Goal: Information Seeking & Learning: Learn about a topic

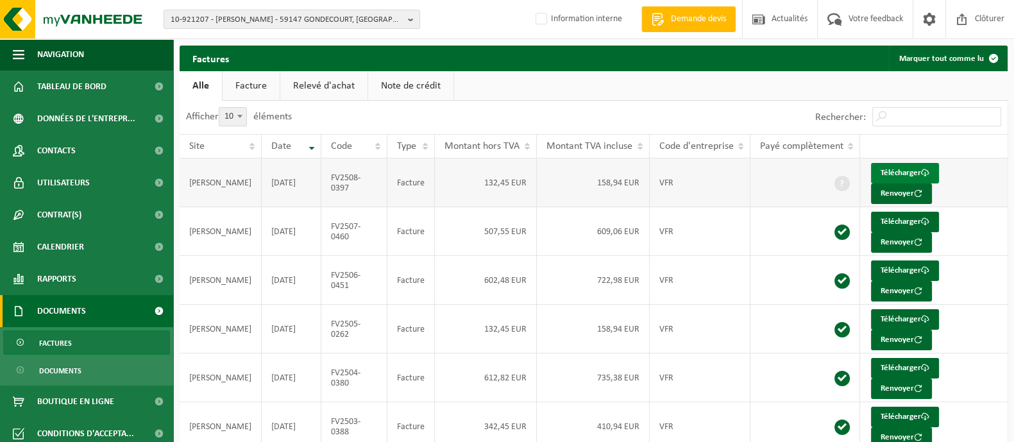
click at [908, 176] on link "Télécharger" at bounding box center [905, 173] width 68 height 21
click at [69, 287] on span "Rapports" at bounding box center [56, 279] width 39 height 32
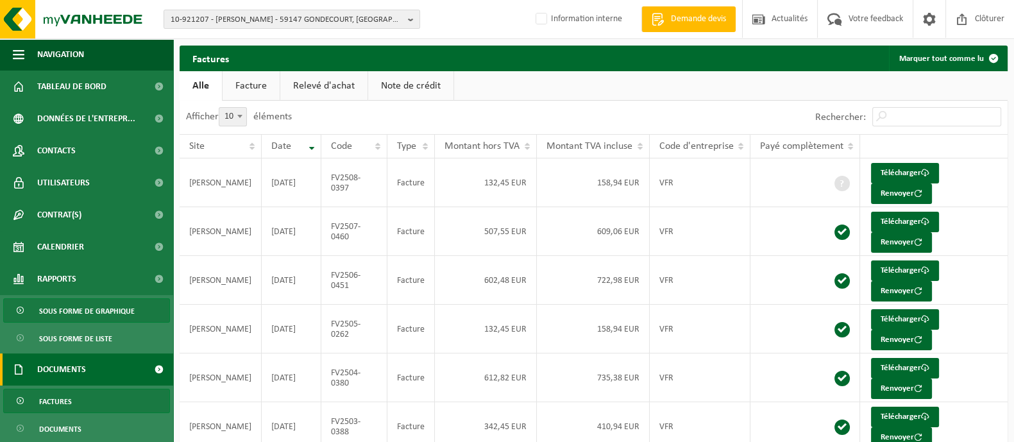
click at [60, 318] on span "Sous forme de graphique" at bounding box center [87, 311] width 96 height 24
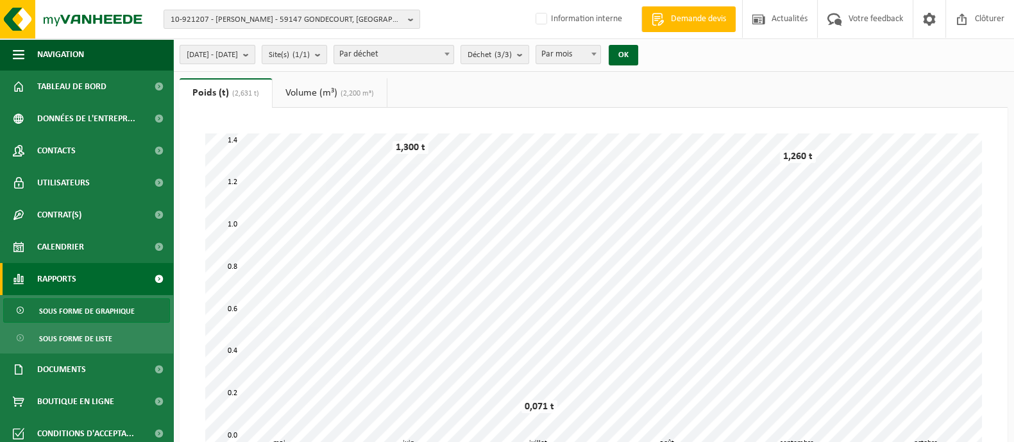
click at [235, 53] on span "[DATE] - [DATE]" at bounding box center [212, 55] width 51 height 19
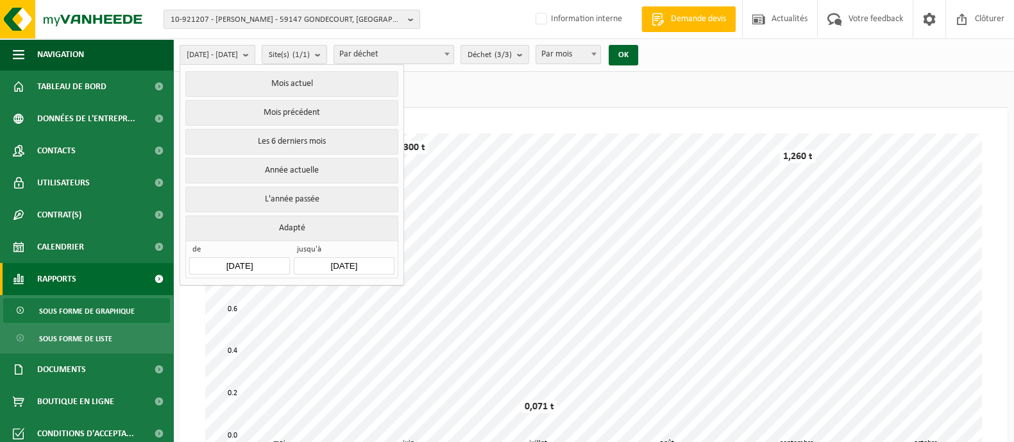
click at [234, 267] on input "[DATE]" at bounding box center [239, 265] width 100 height 17
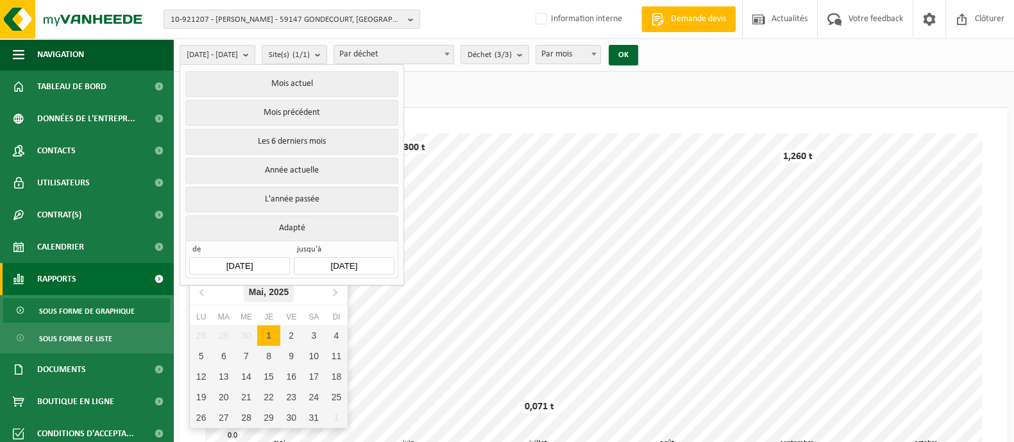
click at [286, 290] on icon "2025" at bounding box center [279, 291] width 20 height 9
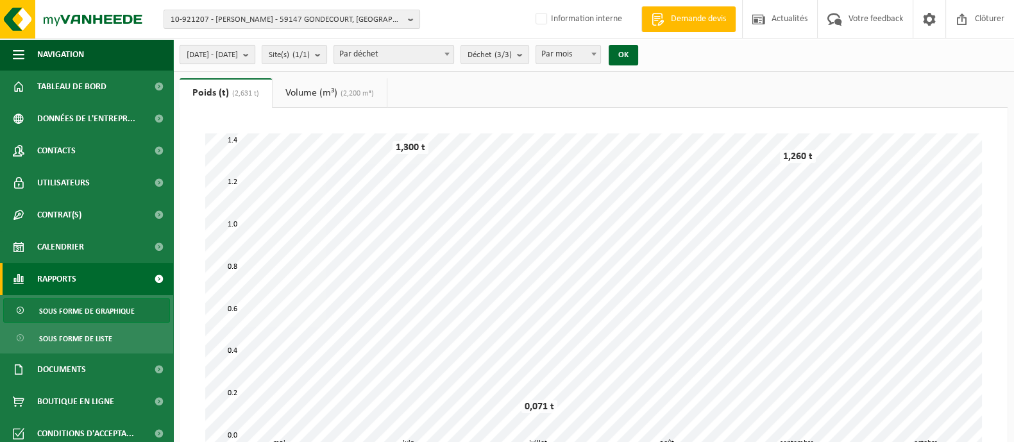
click at [238, 57] on span "[DATE] - [DATE]" at bounding box center [212, 55] width 51 height 19
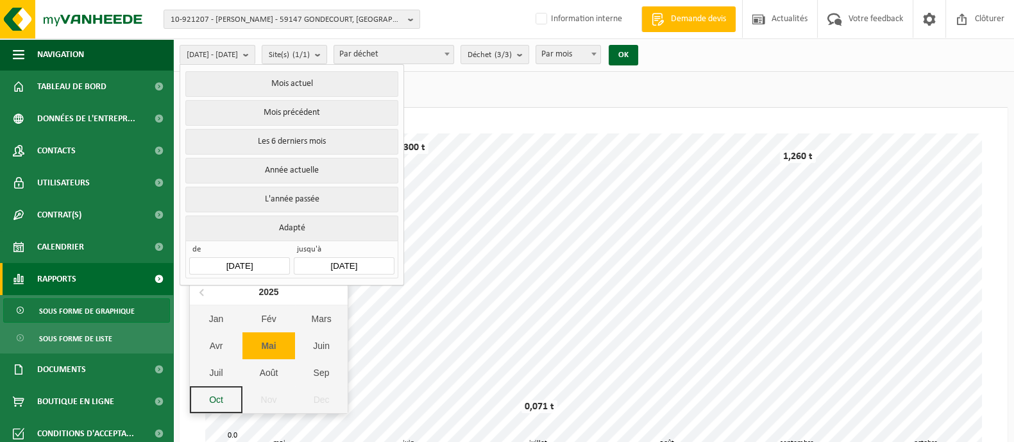
click at [252, 259] on input "[DATE]" at bounding box center [239, 265] width 100 height 17
click at [273, 289] on div "2025" at bounding box center [268, 292] width 30 height 21
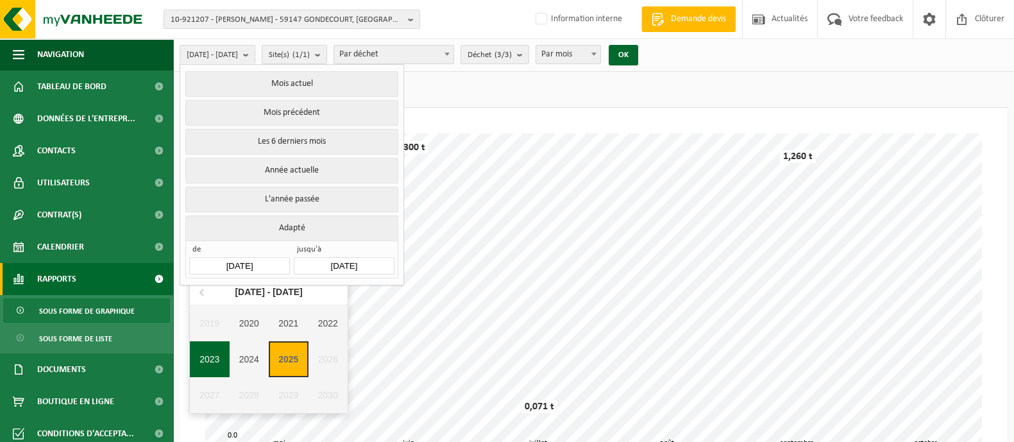
click at [216, 352] on div "2023" at bounding box center [210, 359] width 40 height 36
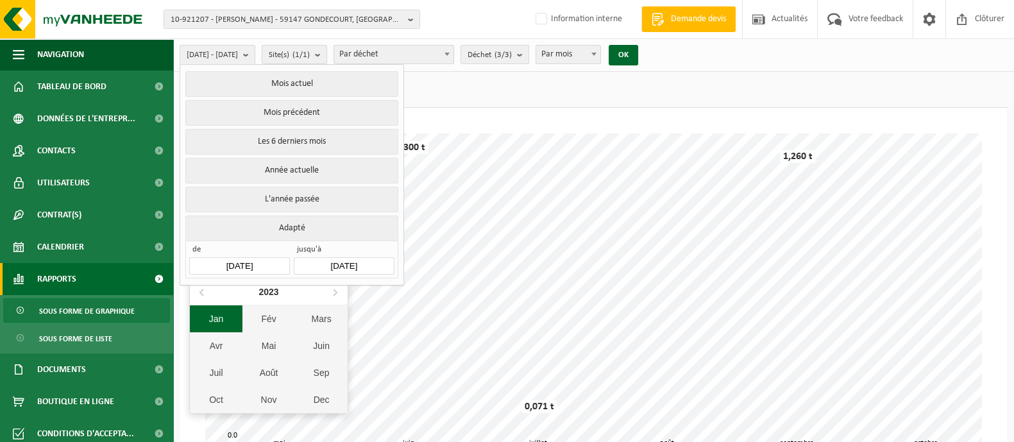
click at [204, 312] on div "Jan" at bounding box center [216, 318] width 53 height 27
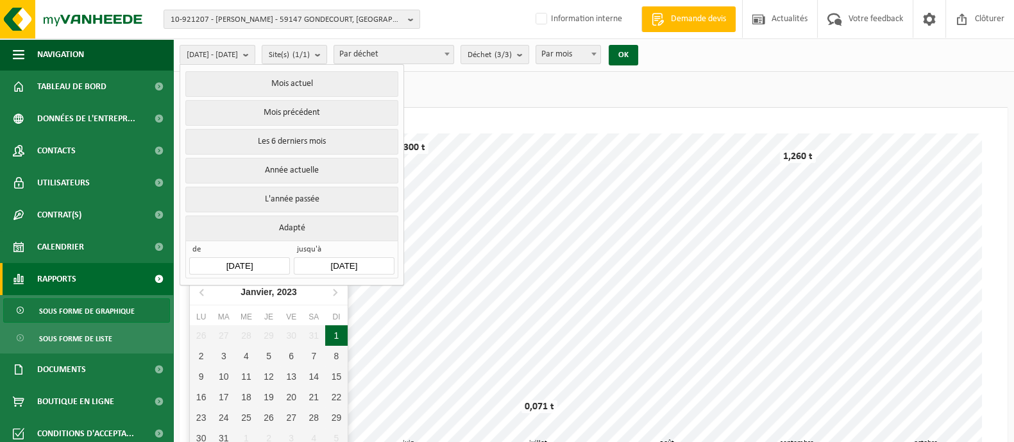
click at [329, 335] on div "1" at bounding box center [336, 335] width 22 height 21
type input "[DATE]"
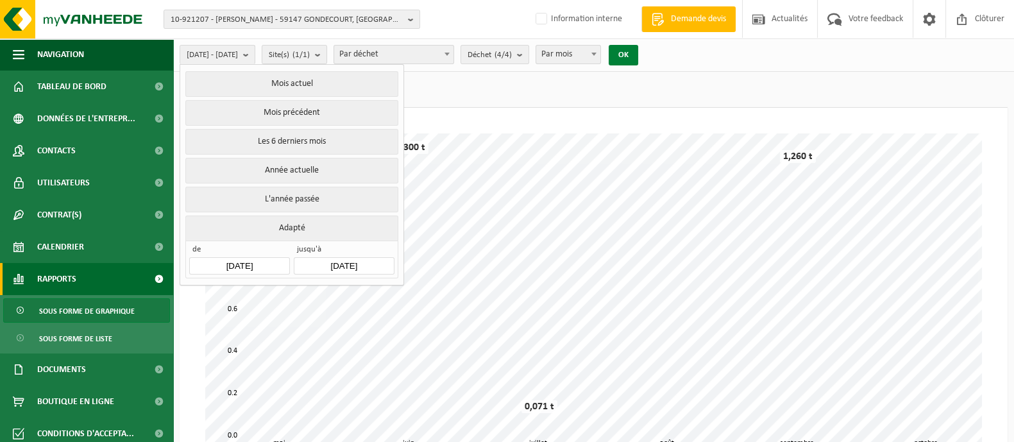
click at [638, 59] on button "OK" at bounding box center [624, 55] width 30 height 21
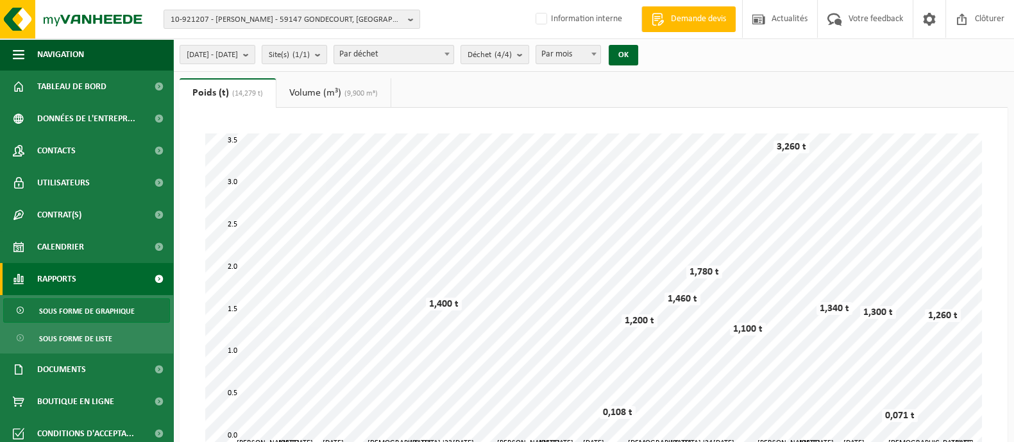
click at [312, 93] on link "Volume (m³) (9,900 m³)" at bounding box center [334, 93] width 114 height 30
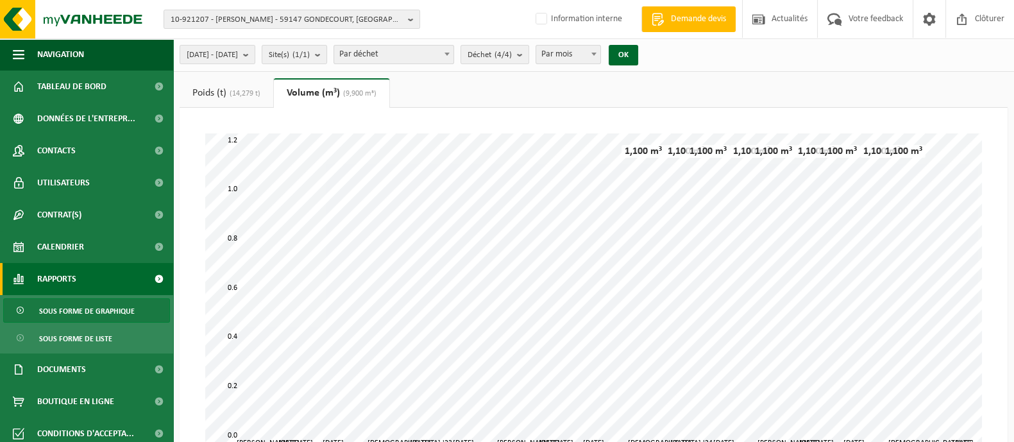
click at [225, 98] on link "Poids (t) (14,279 t)" at bounding box center [227, 93] width 94 height 30
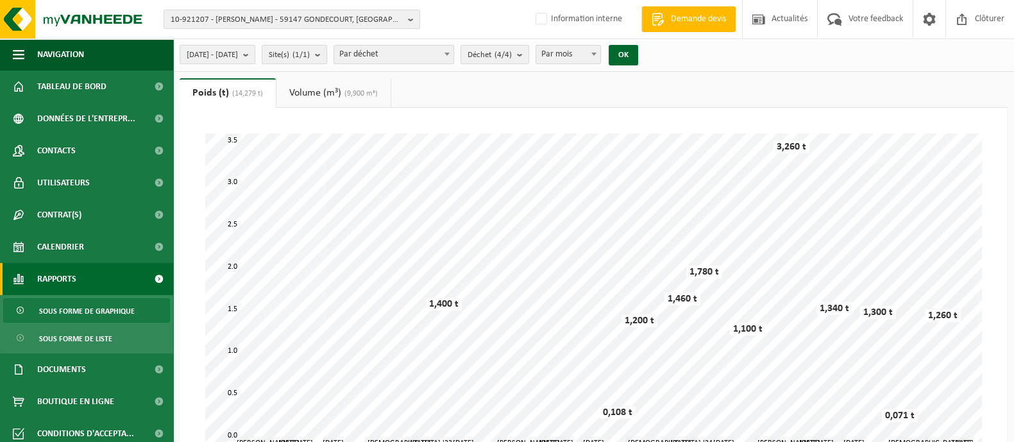
click at [595, 56] on span "Par mois" at bounding box center [568, 55] width 64 height 18
click at [638, 55] on button "OK" at bounding box center [624, 55] width 30 height 21
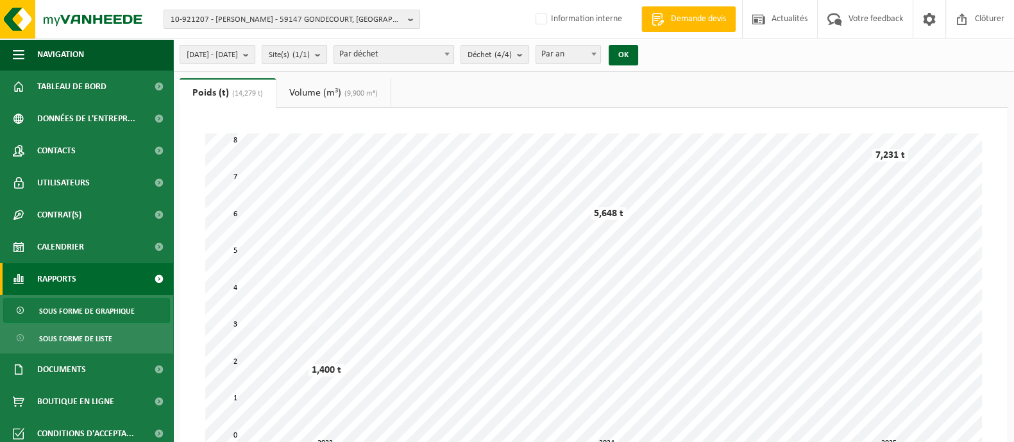
click at [601, 51] on span "Par an" at bounding box center [568, 55] width 64 height 18
select select "2"
click at [638, 56] on button "OK" at bounding box center [624, 55] width 30 height 21
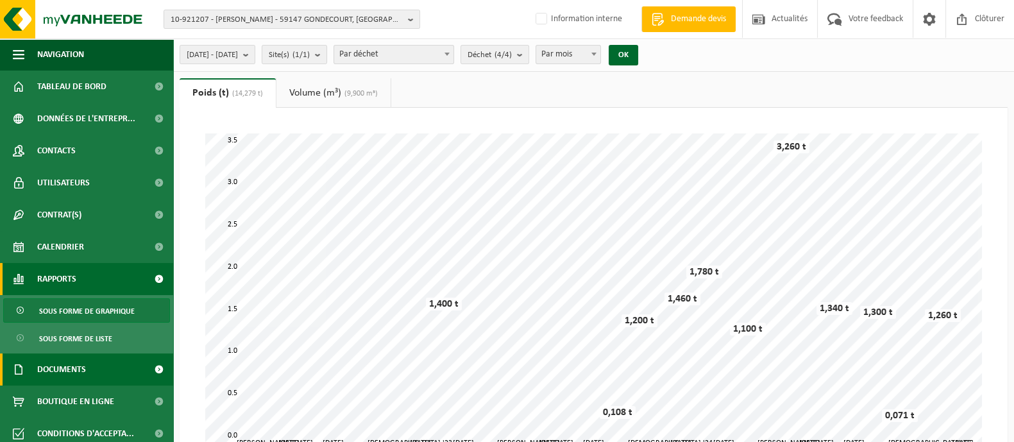
click at [94, 376] on link "Documents" at bounding box center [86, 370] width 173 height 32
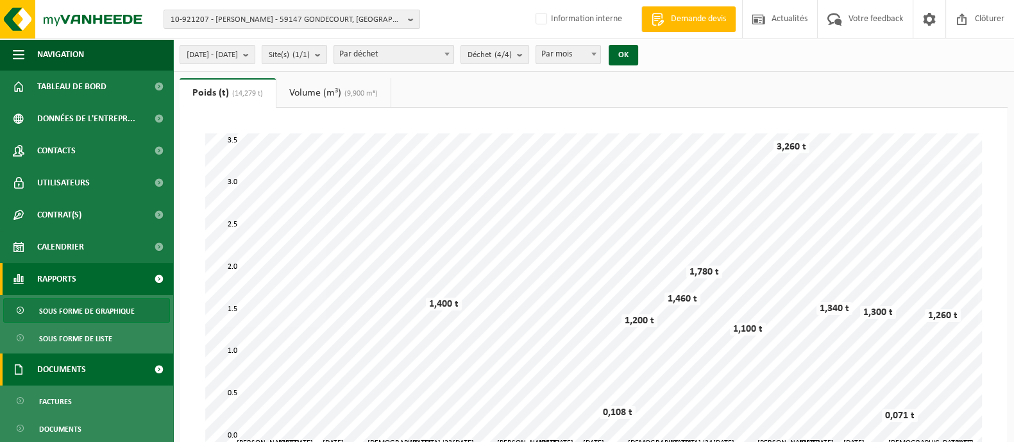
click at [0, 354] on link "Documents" at bounding box center [86, 370] width 173 height 32
